Goal: Transaction & Acquisition: Purchase product/service

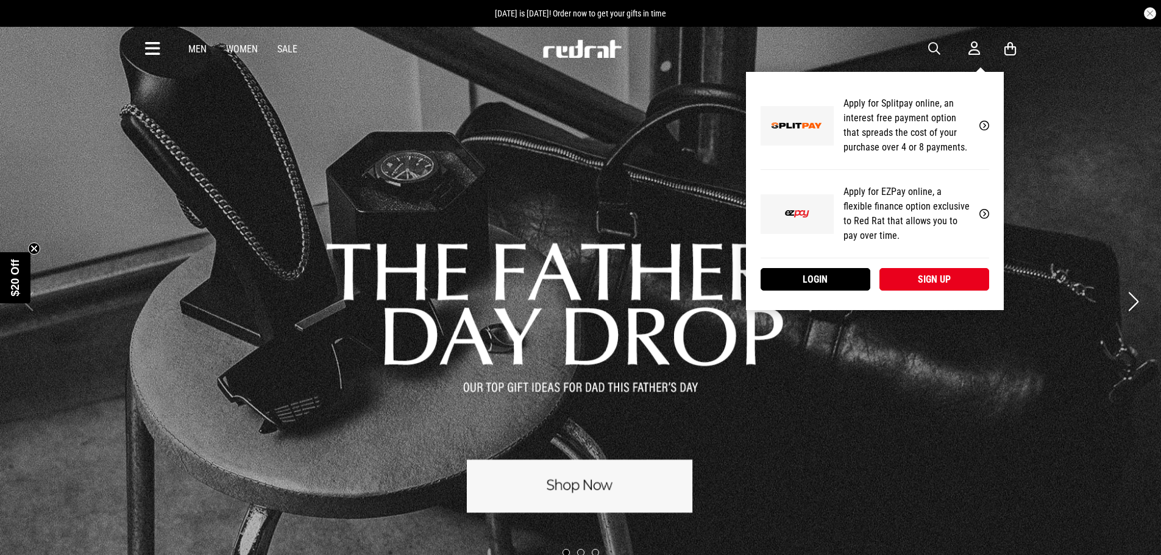
click at [969, 47] on icon at bounding box center [975, 48] width 12 height 15
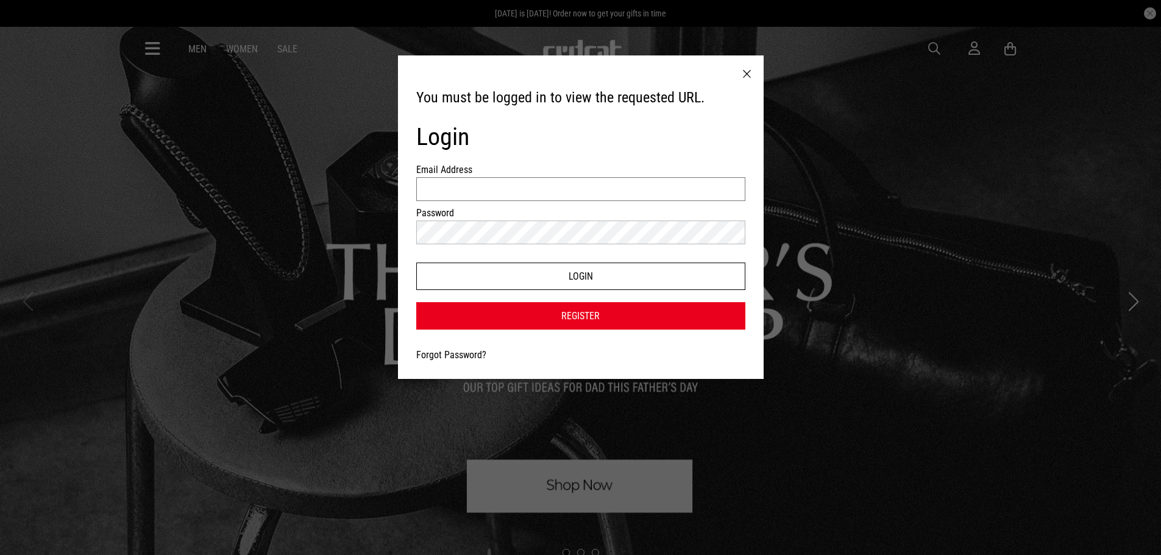
type input "**********"
click at [628, 274] on button "Login" at bounding box center [580, 276] width 329 height 27
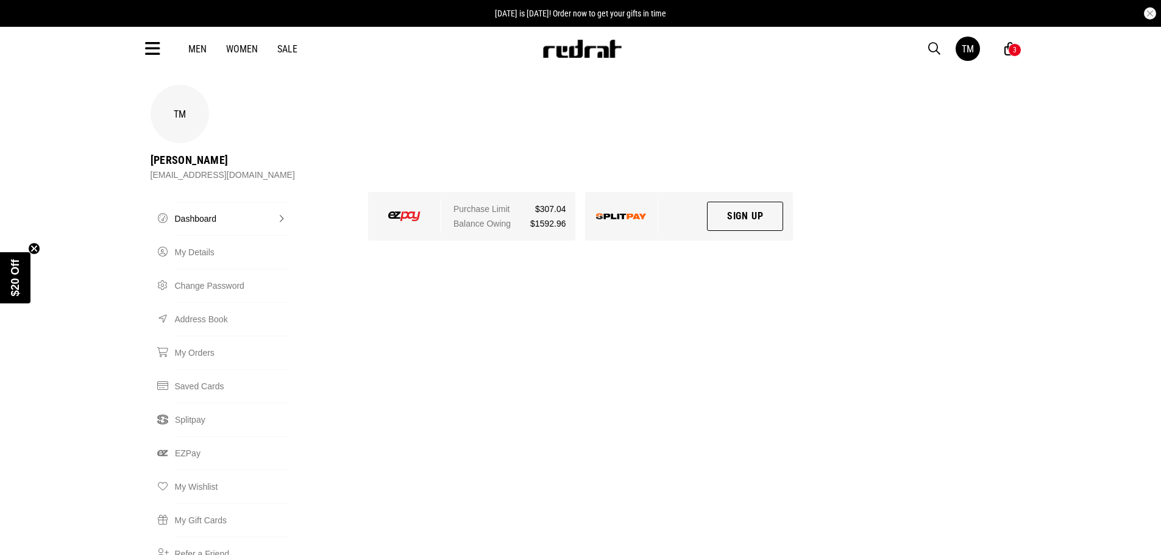
click at [1011, 48] on div "3" at bounding box center [1014, 49] width 13 height 13
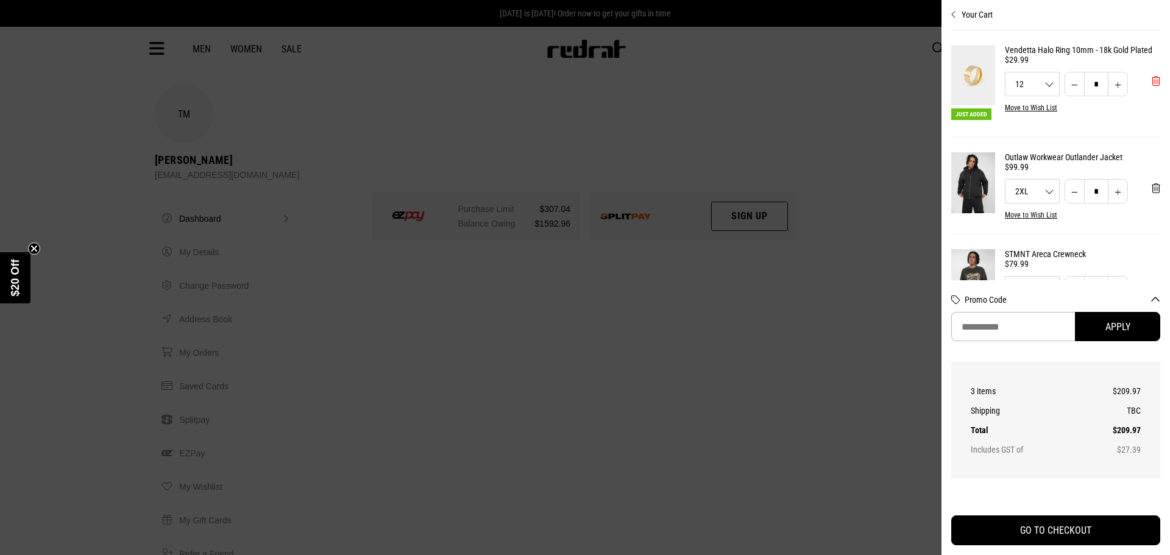
click at [1152, 87] on span "'Remove from cart" at bounding box center [1156, 82] width 9 height 12
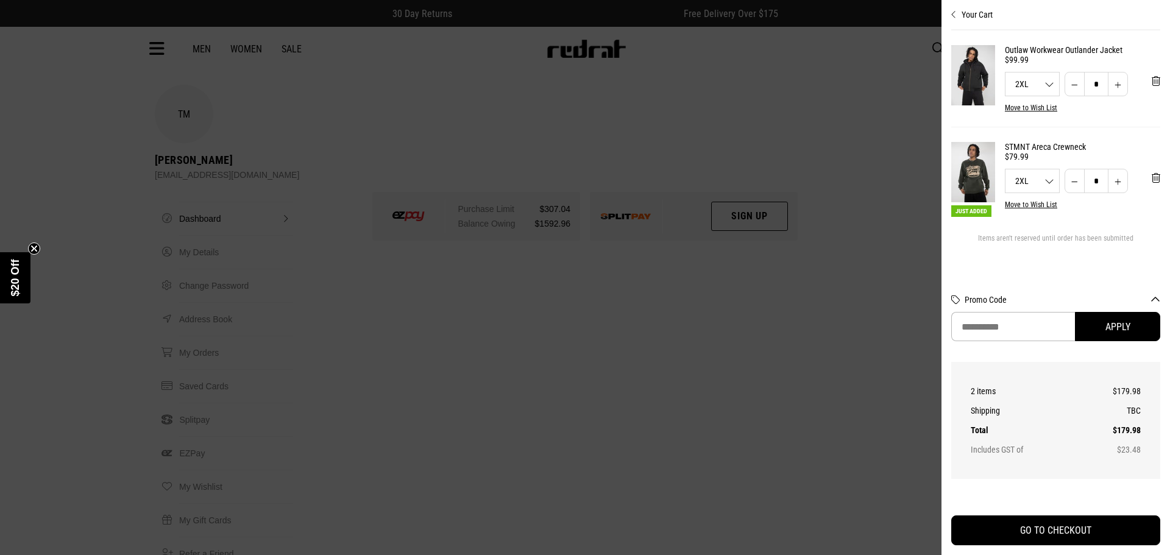
click at [1037, 148] on link "STMNT Areca Crewneck" at bounding box center [1082, 147] width 155 height 10
